Goal: Information Seeking & Learning: Learn about a topic

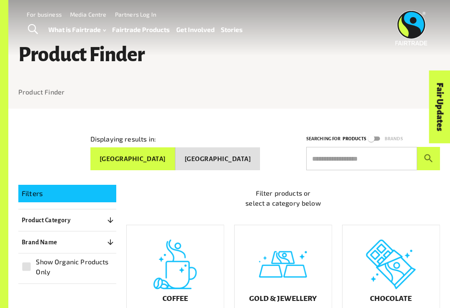
click at [25, 239] on p "Brand Name" at bounding box center [40, 242] width 36 height 10
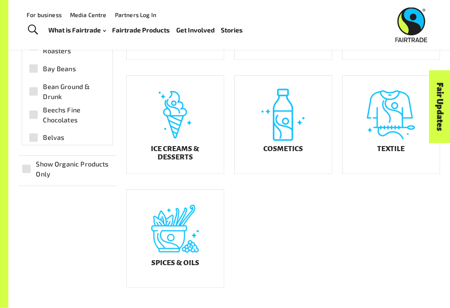
scroll to position [378, 0]
click at [277, 153] on h5 "Cosmetics" at bounding box center [283, 149] width 40 height 8
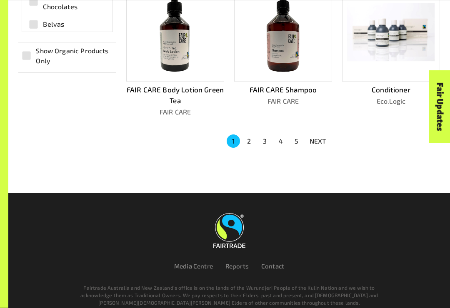
scroll to position [514, 0]
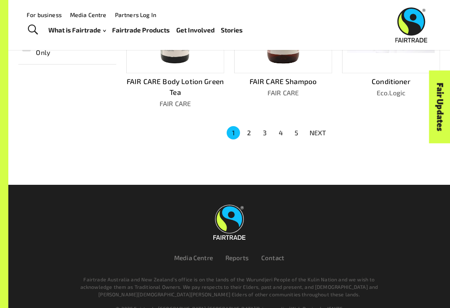
click at [249, 134] on button "2" at bounding box center [248, 132] width 13 height 13
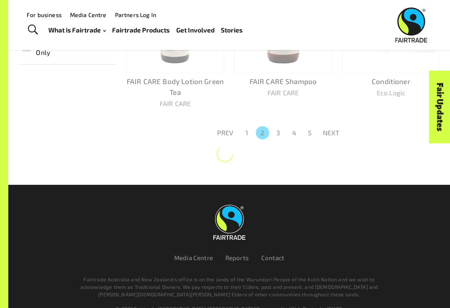
click at [244, 128] on button "1" at bounding box center [246, 132] width 13 height 13
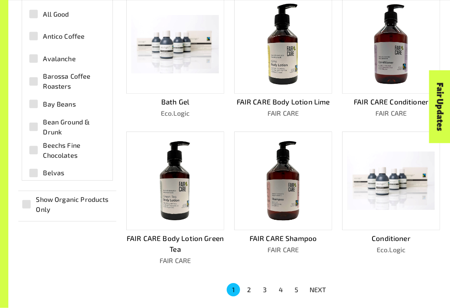
scroll to position [357, 0]
click at [253, 284] on button "2" at bounding box center [248, 289] width 13 height 13
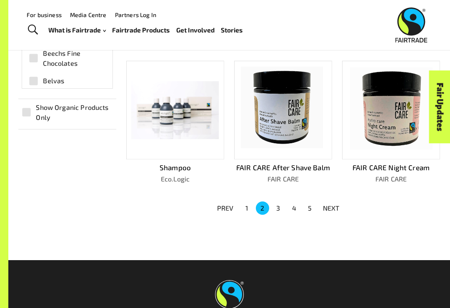
scroll to position [449, 0]
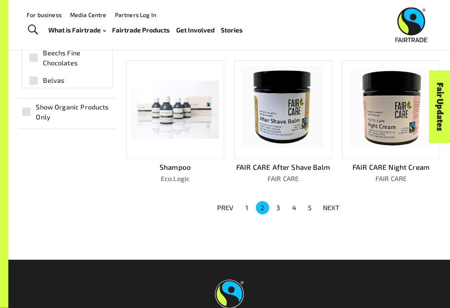
click at [283, 202] on button "3" at bounding box center [278, 208] width 13 height 13
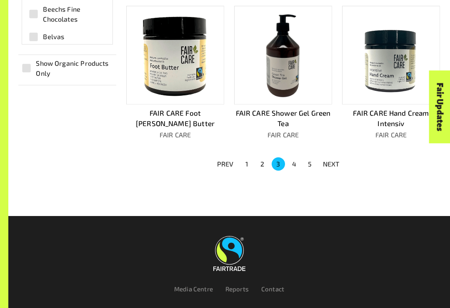
scroll to position [525, 0]
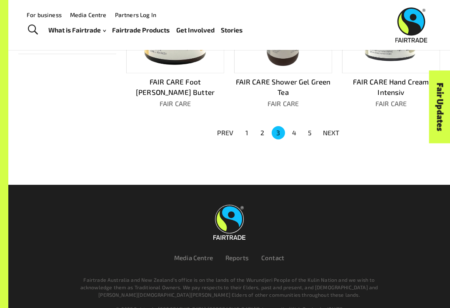
click at [292, 127] on button "4" at bounding box center [293, 132] width 13 height 13
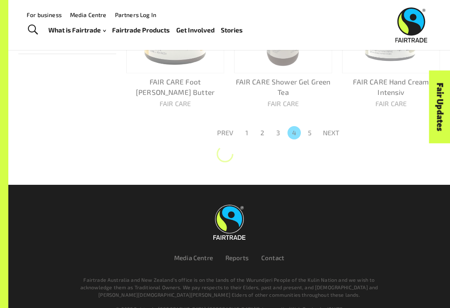
click at [294, 130] on button "4" at bounding box center [293, 132] width 13 height 13
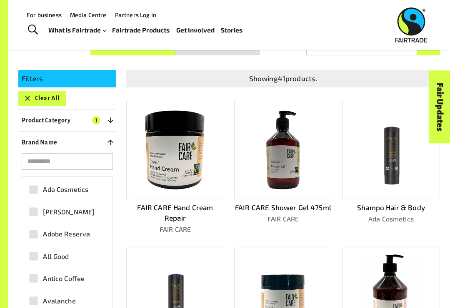
scroll to position [93, 0]
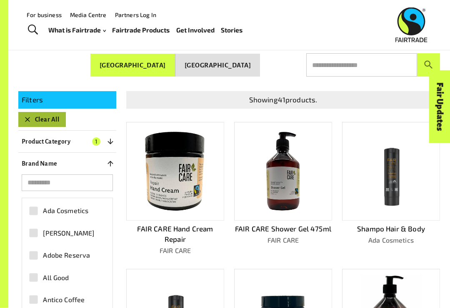
click at [23, 117] on icon "button" at bounding box center [27, 120] width 8 height 8
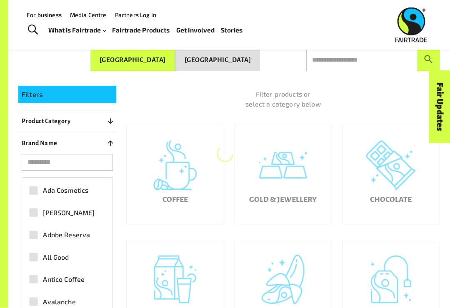
click at [12, 107] on div "Filters Product Category 0 ​ Coffee Gold & Jewellery Chocolate Juices & Cold Be…" at bounding box center [62, 270] width 108 height 389
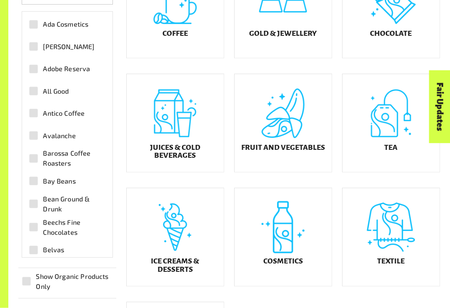
scroll to position [265, 0]
click at [162, 241] on div "Ice Creams & Desserts" at bounding box center [175, 238] width 97 height 98
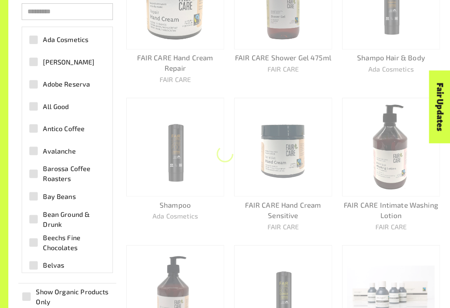
click at [155, 259] on img at bounding box center [175, 294] width 87 height 87
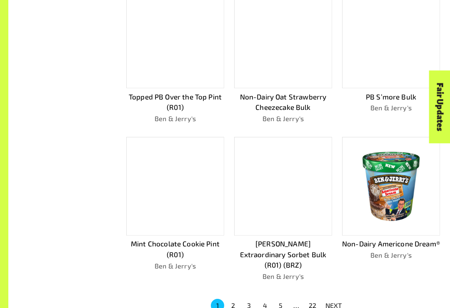
scroll to position [377, 0]
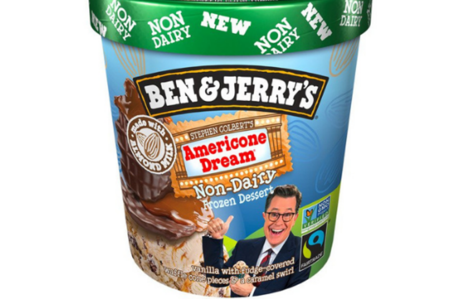
click at [347, 139] on img at bounding box center [390, 182] width 87 height 87
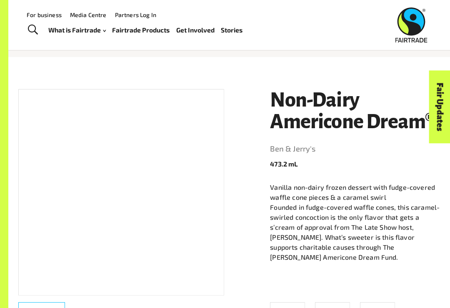
scroll to position [31, 0]
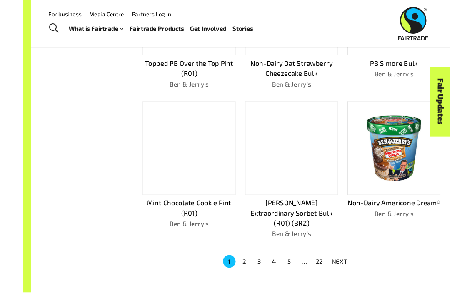
scroll to position [456, 0]
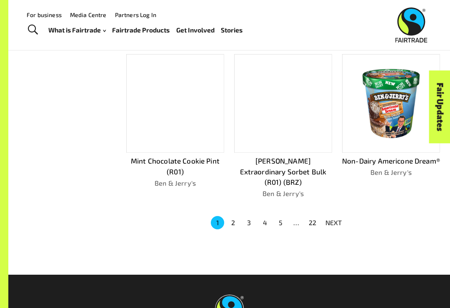
click at [310, 216] on button "22" at bounding box center [312, 222] width 13 height 13
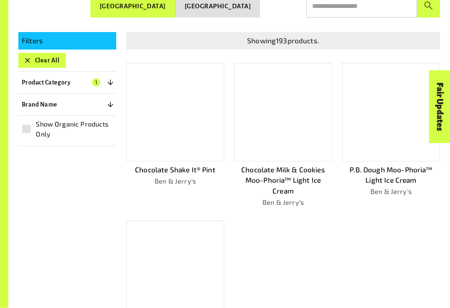
scroll to position [157, 0]
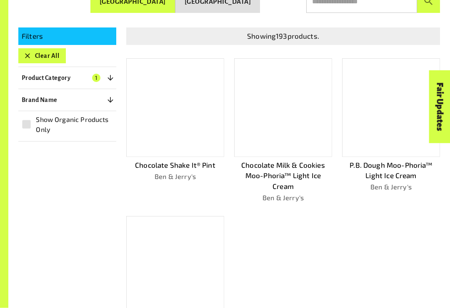
click at [248, 133] on div at bounding box center [283, 108] width 98 height 99
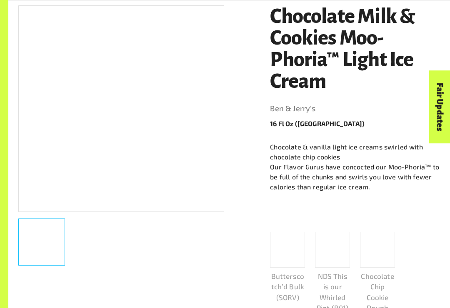
click at [290, 263] on div at bounding box center [287, 250] width 35 height 36
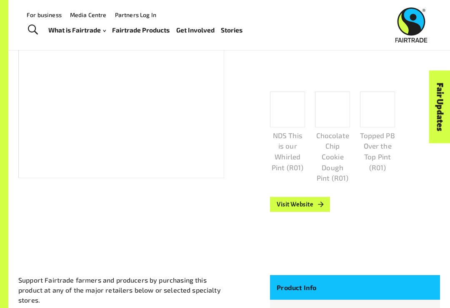
scroll to position [157, 0]
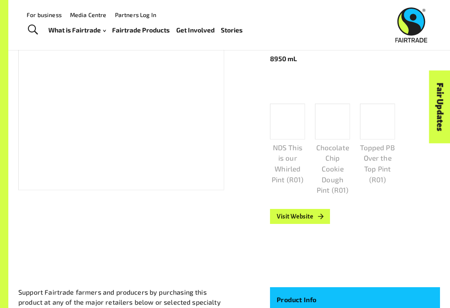
click at [291, 137] on div at bounding box center [287, 122] width 35 height 36
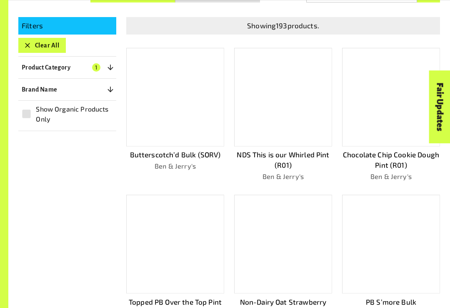
scroll to position [167, 0]
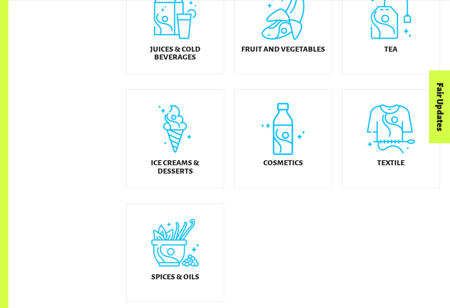
scroll to position [360, 0]
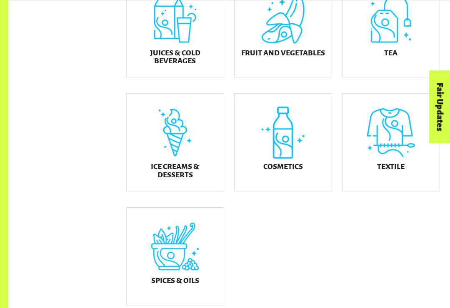
click at [373, 153] on div "Textile" at bounding box center [390, 143] width 97 height 98
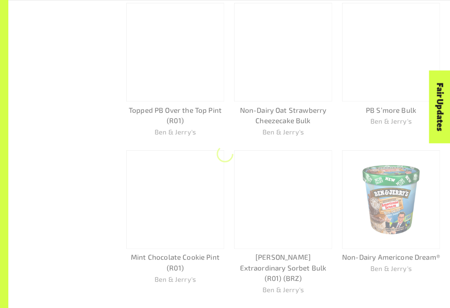
click at [373, 156] on img at bounding box center [390, 199] width 87 height 87
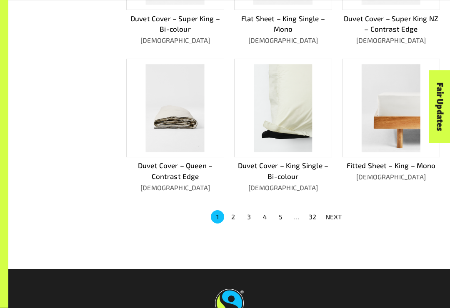
scroll to position [452, 0]
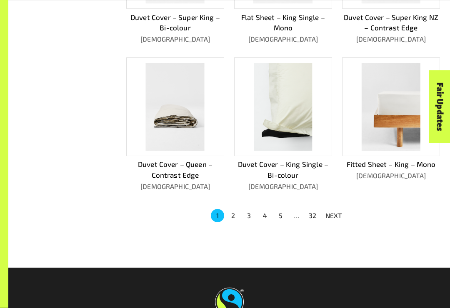
click at [129, 288] on link at bounding box center [229, 305] width 382 height 35
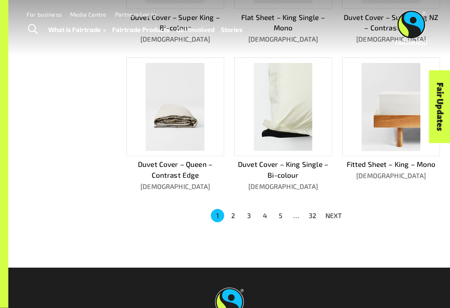
scroll to position [466, 0]
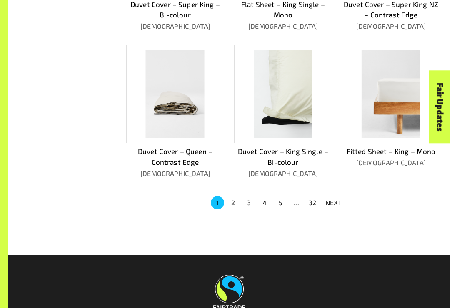
click at [239, 196] on button "2" at bounding box center [233, 202] width 13 height 13
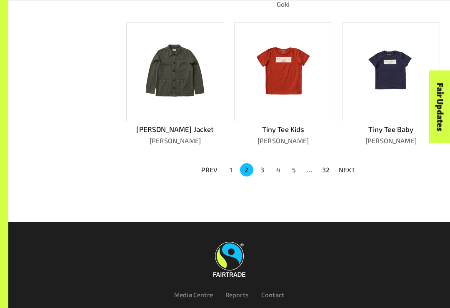
scroll to position [473, 0]
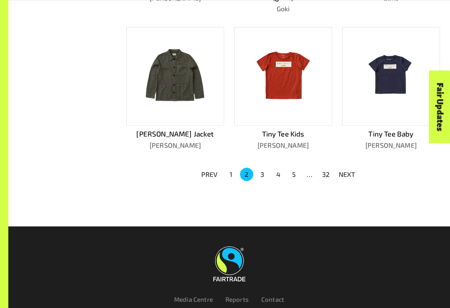
click at [265, 169] on button "3" at bounding box center [262, 174] width 13 height 13
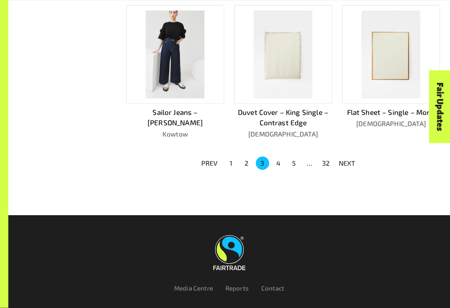
scroll to position [525, 0]
